Goal: Task Accomplishment & Management: Use online tool/utility

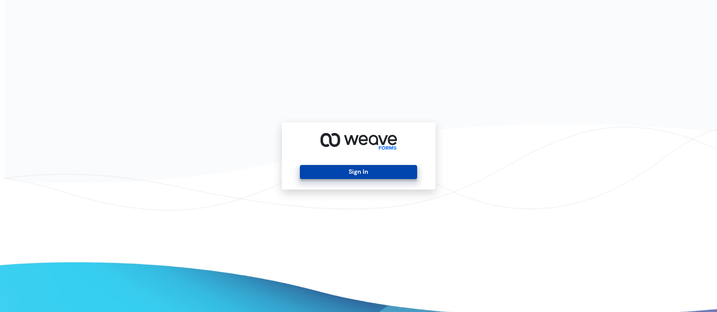
click at [356, 169] on button "Sign In" at bounding box center [358, 172] width 117 height 14
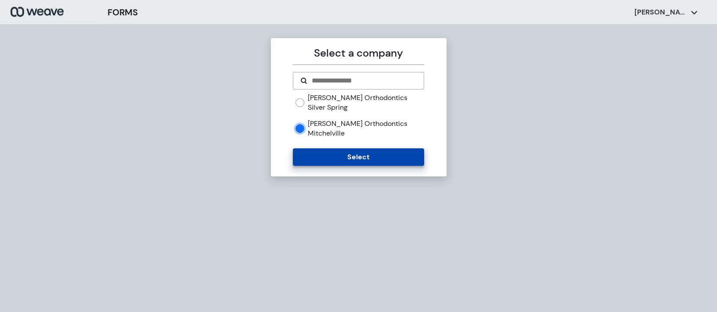
click at [335, 148] on button "Select" at bounding box center [358, 157] width 131 height 18
